Goal: Task Accomplishment & Management: Use online tool/utility

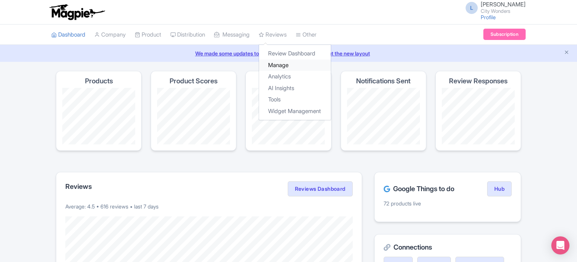
click at [282, 62] on link "Manage" at bounding box center [295, 66] width 72 height 12
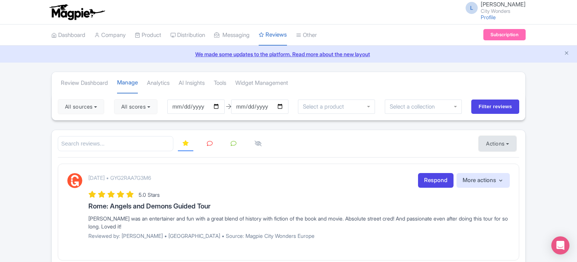
click at [489, 145] on button "Actions" at bounding box center [496, 143] width 37 height 15
click at [488, 161] on link "Import new reviews" at bounding box center [523, 162] width 89 height 15
